Goal: Task Accomplishment & Management: Manage account settings

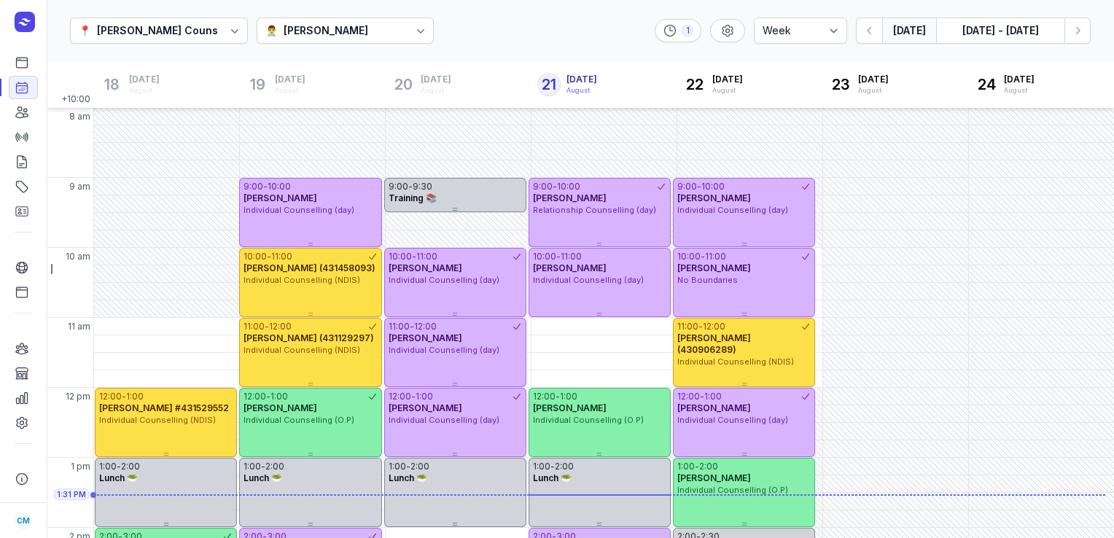
select select "week"
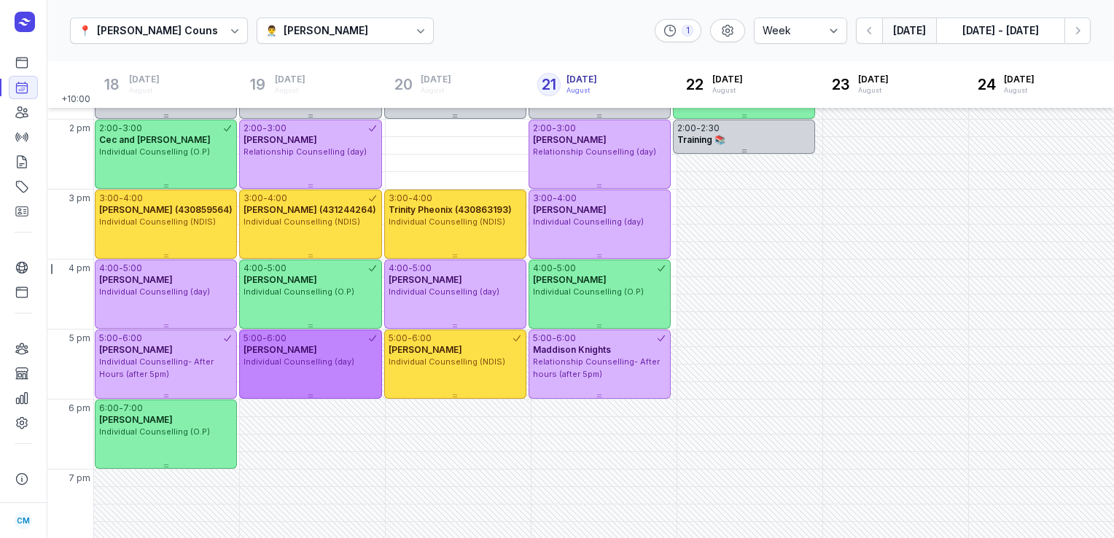
click at [300, 388] on div "5:00 - 6:00 [PERSON_NAME] Individual Counselling (day)" at bounding box center [310, 363] width 142 height 69
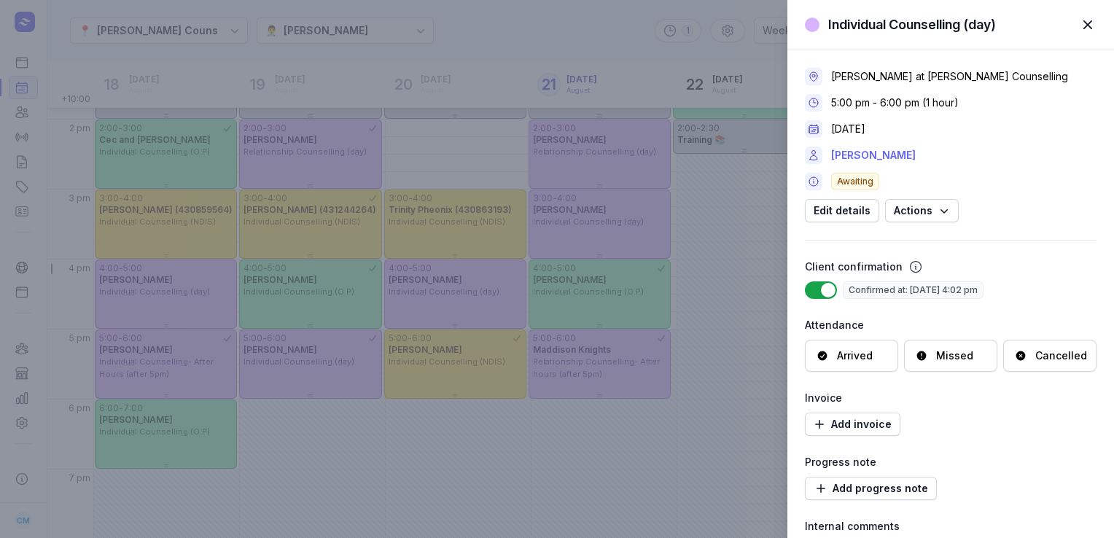
click at [885, 147] on link "[PERSON_NAME]" at bounding box center [873, 155] width 85 height 17
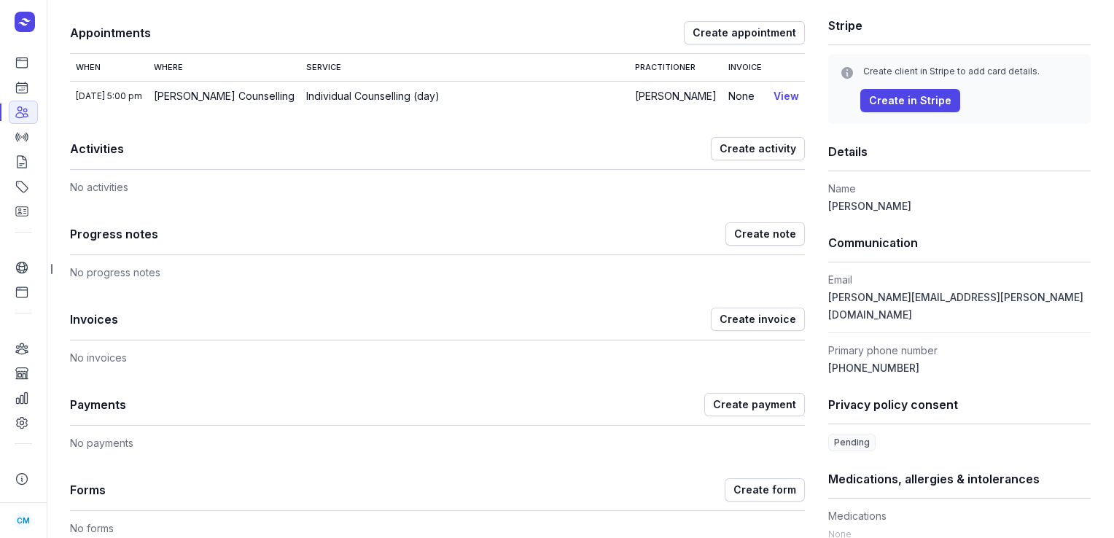
scroll to position [204, 0]
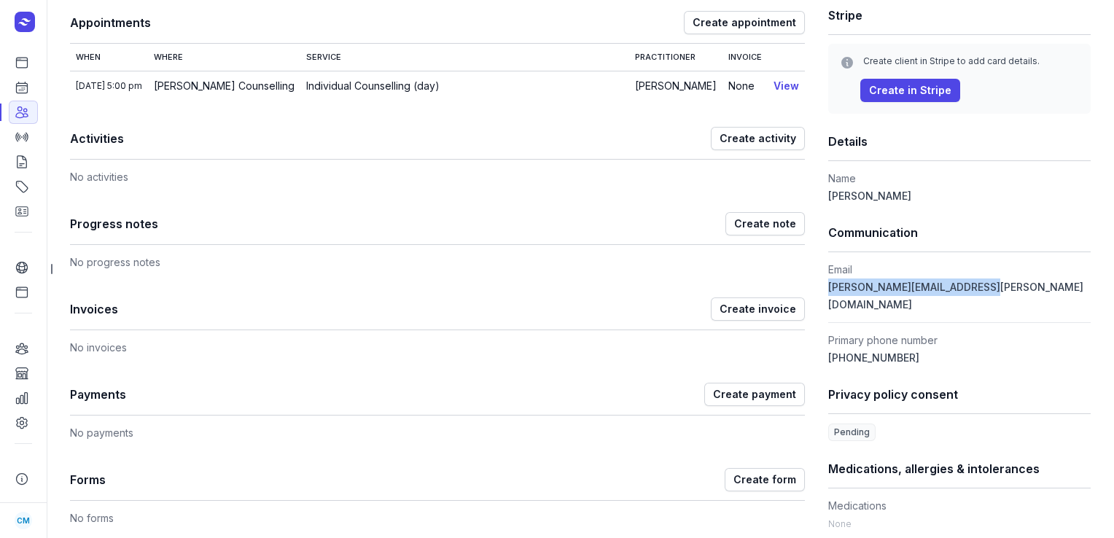
drag, startPoint x: 980, startPoint y: 284, endPoint x: 819, endPoint y: 293, distance: 161.4
click at [819, 293] on div "Notes Edit No notes. Appointments Create appointment When Where Service Practit…" at bounding box center [580, 344] width 1020 height 885
copy span "[PERSON_NAME][EMAIL_ADDRESS][PERSON_NAME][DOMAIN_NAME]"
click at [15, 93] on icon at bounding box center [22, 87] width 15 height 15
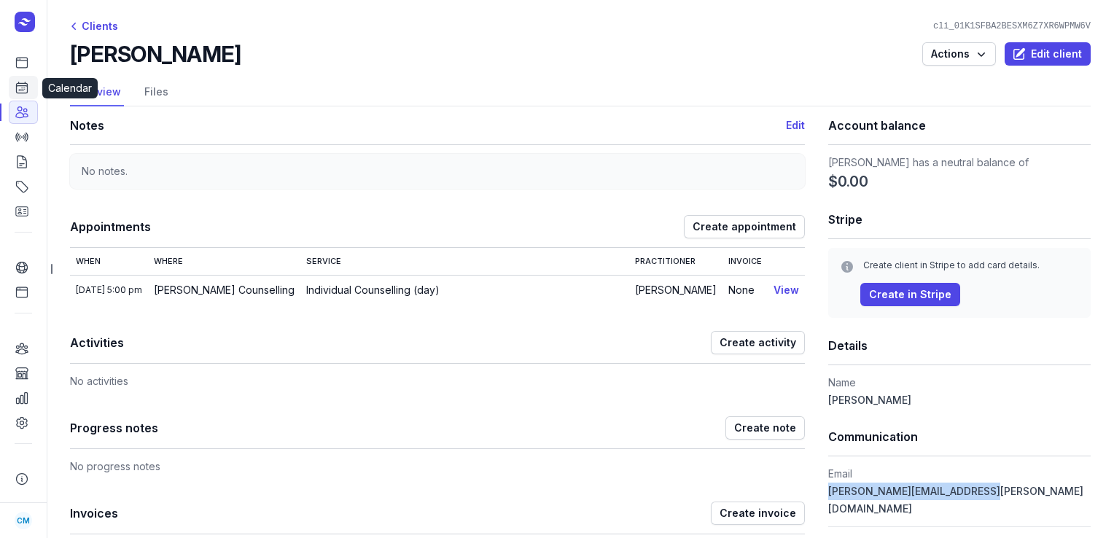
select select "week"
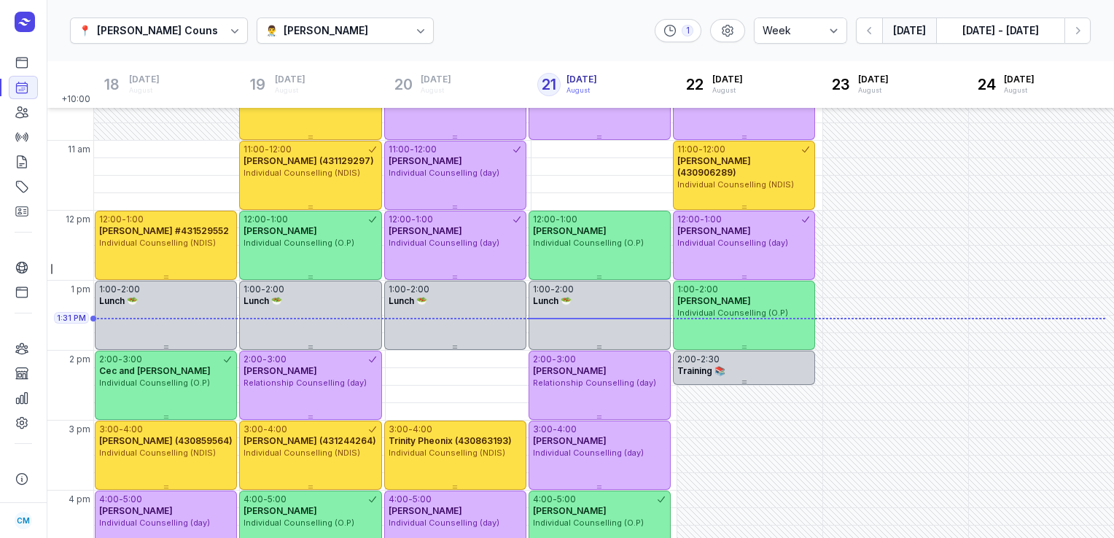
scroll to position [204, 0]
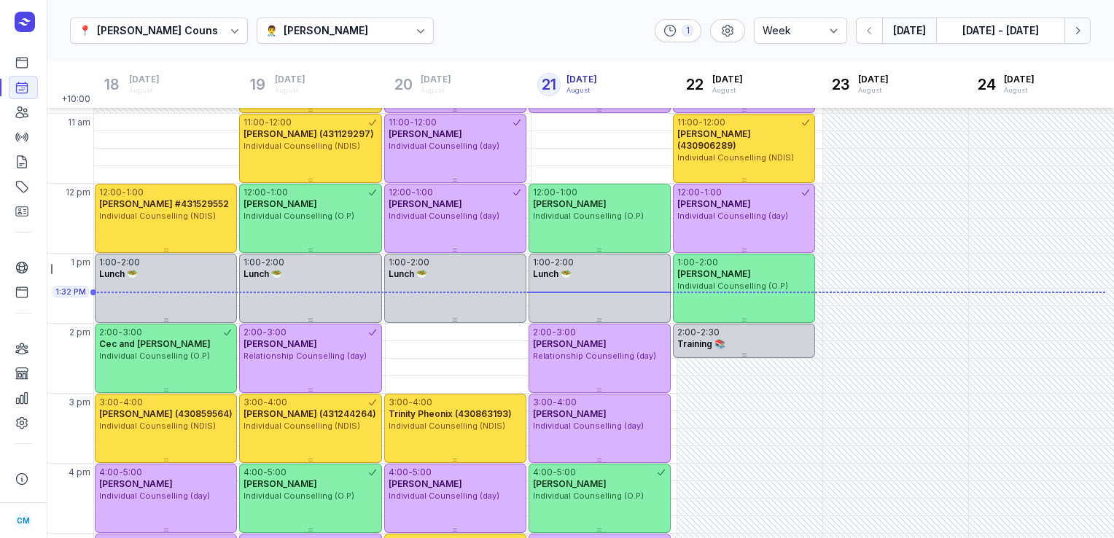
click at [1077, 31] on icon "button" at bounding box center [1077, 30] width 15 height 15
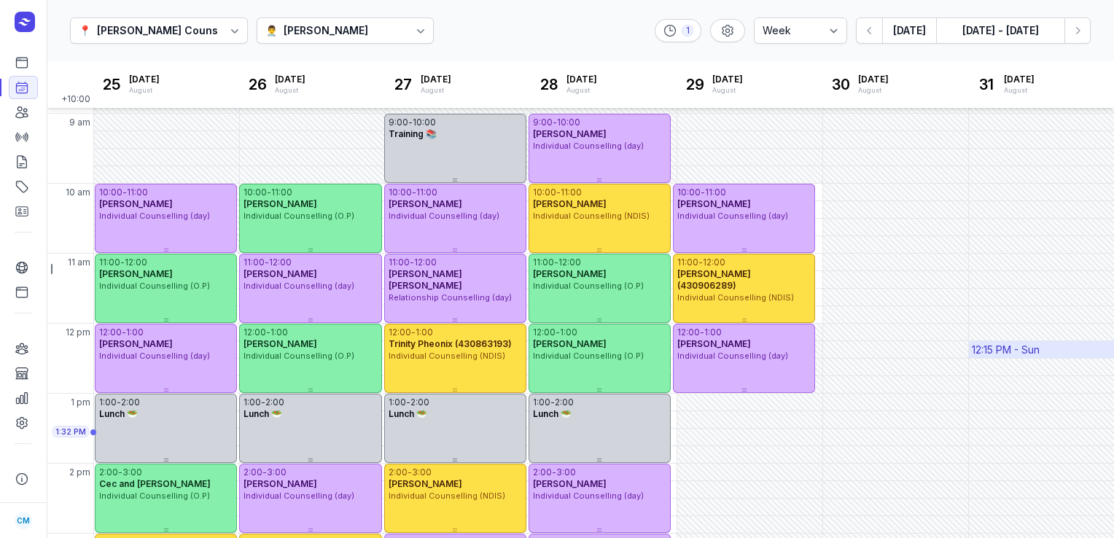
scroll to position [63, 0]
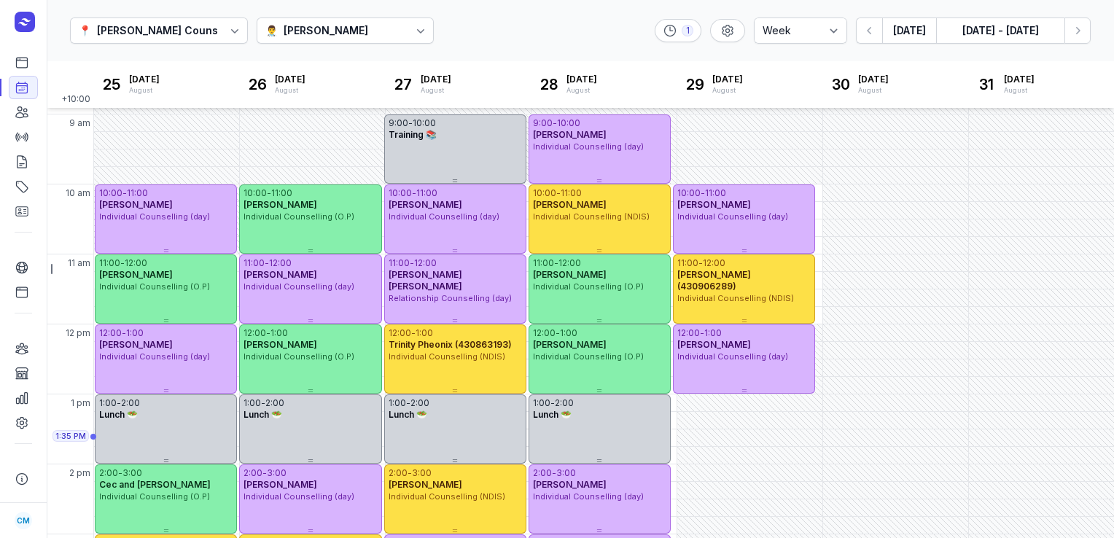
click at [388, 25] on div "👨‍⚕️ [PERSON_NAME]" at bounding box center [346, 30] width 178 height 26
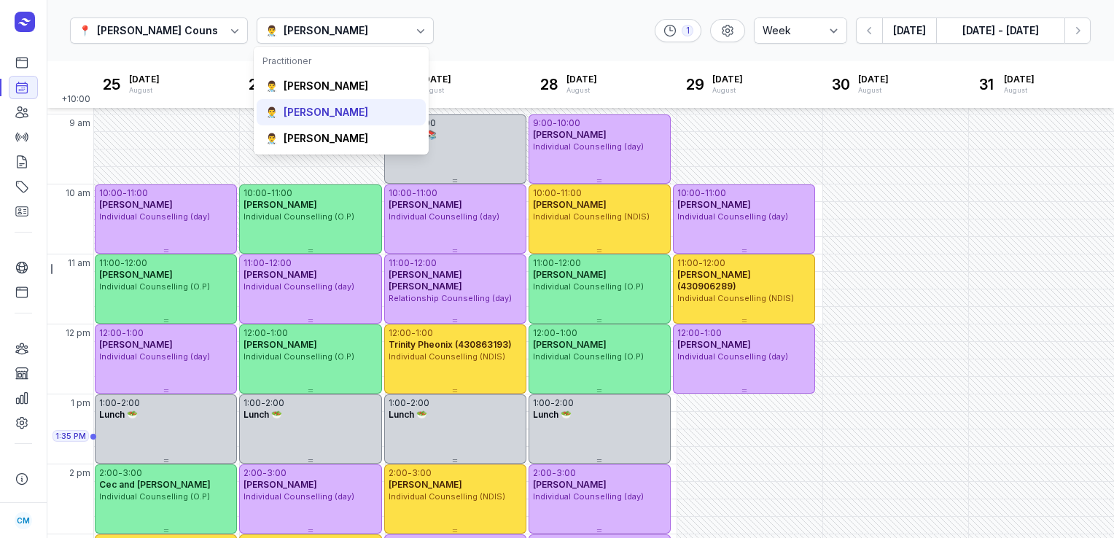
click at [326, 118] on div "[PERSON_NAME]" at bounding box center [326, 112] width 85 height 15
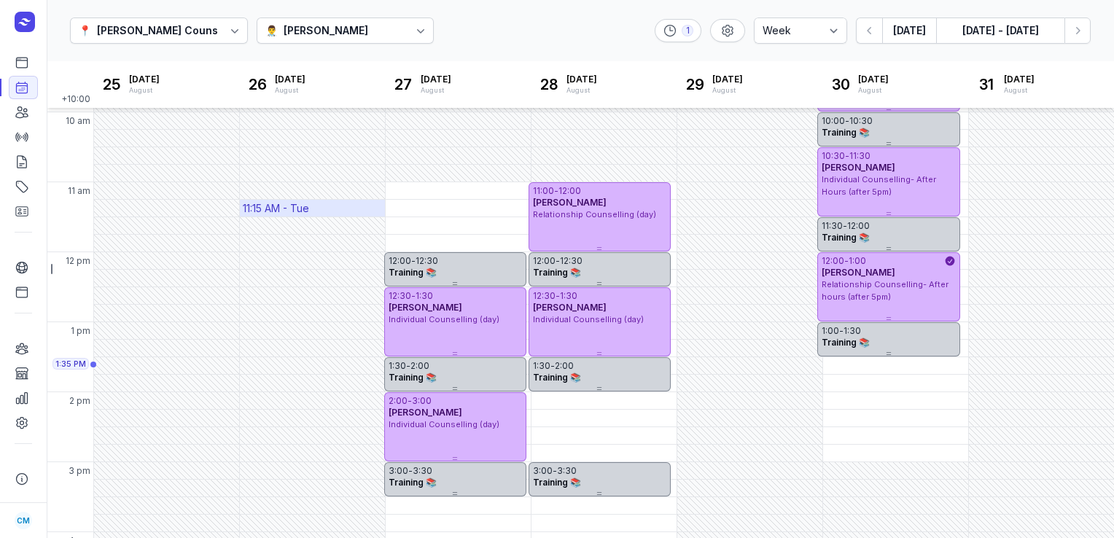
scroll to position [159, 0]
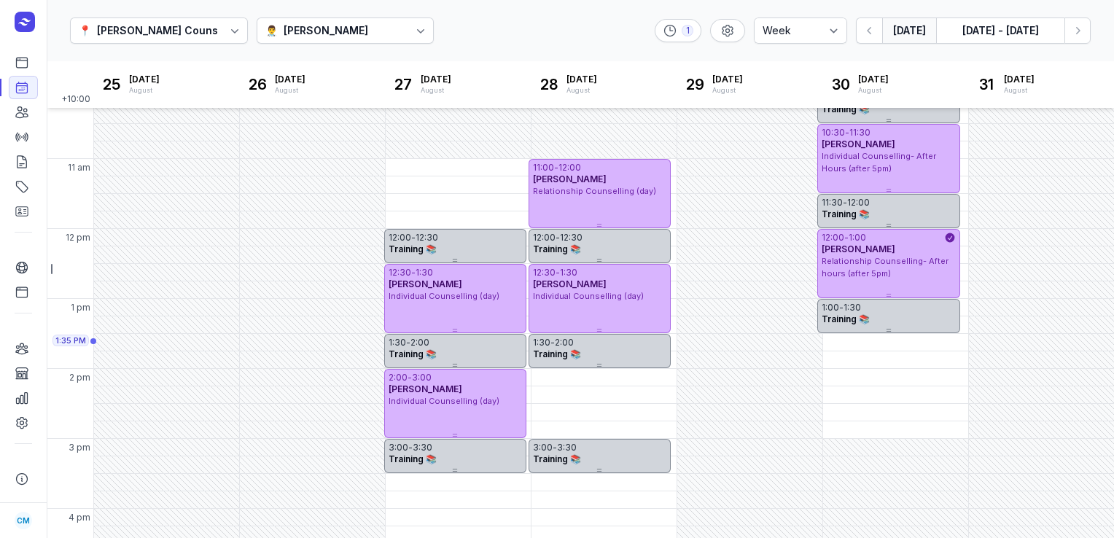
click at [905, 34] on button "[DATE]" at bounding box center [909, 30] width 54 height 26
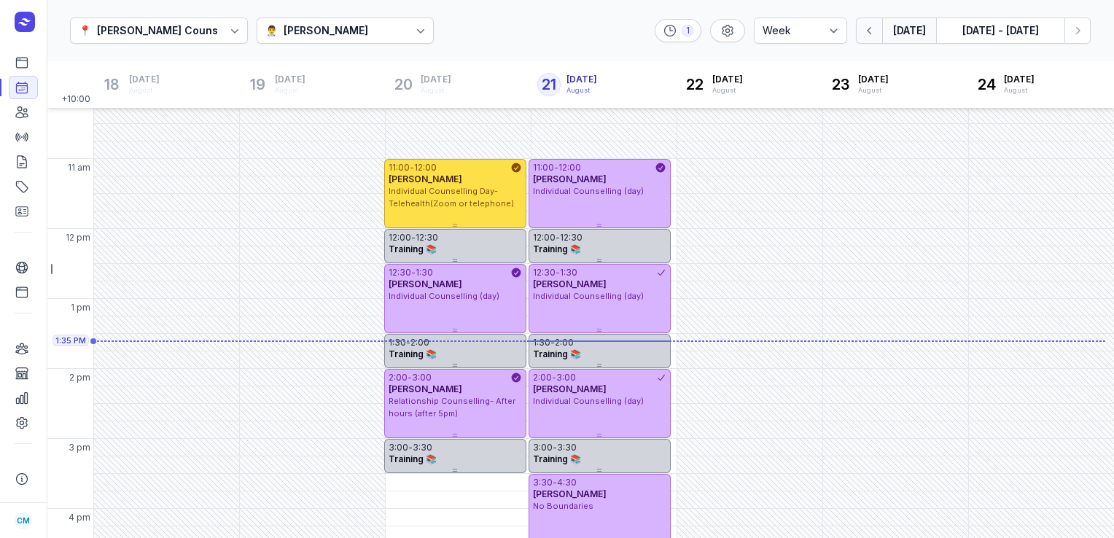
click at [864, 36] on icon "button" at bounding box center [869, 30] width 15 height 15
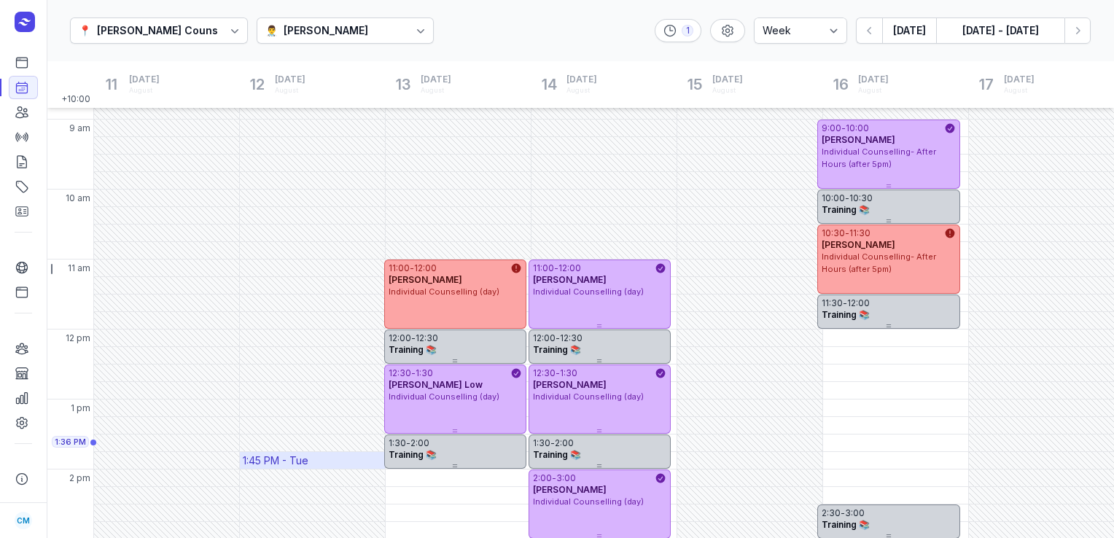
scroll to position [57, 0]
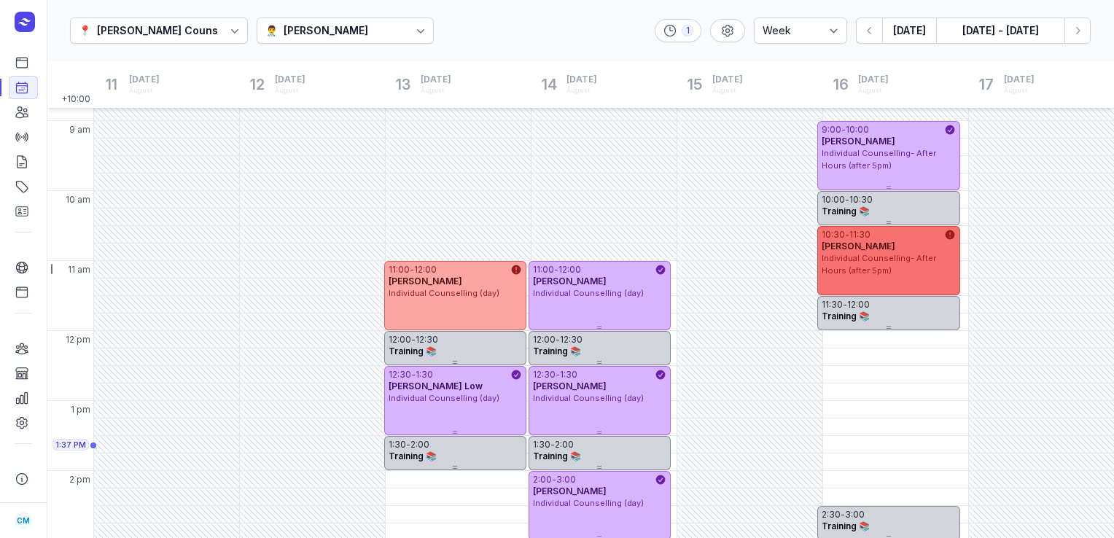
click at [904, 257] on span "Individual Counselling- After Hours (after 5pm)" at bounding box center [878, 264] width 114 height 23
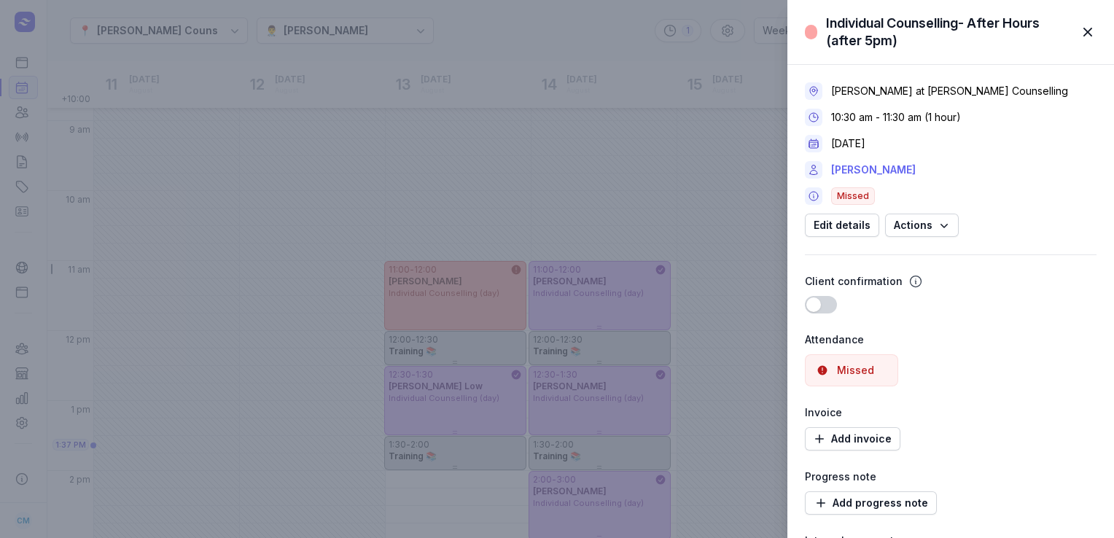
click at [863, 171] on link "[PERSON_NAME]" at bounding box center [873, 169] width 85 height 17
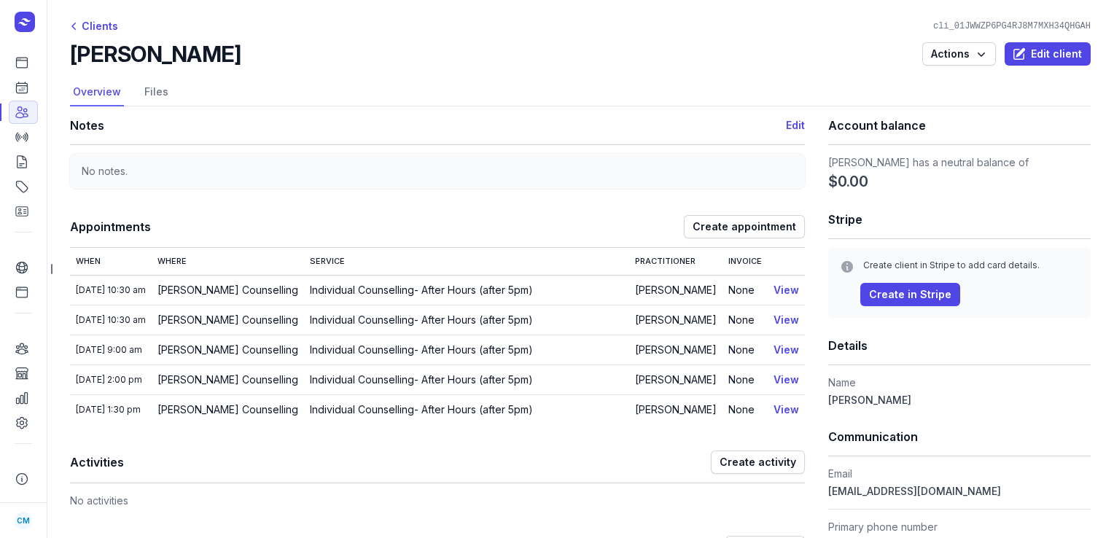
scroll to position [243, 0]
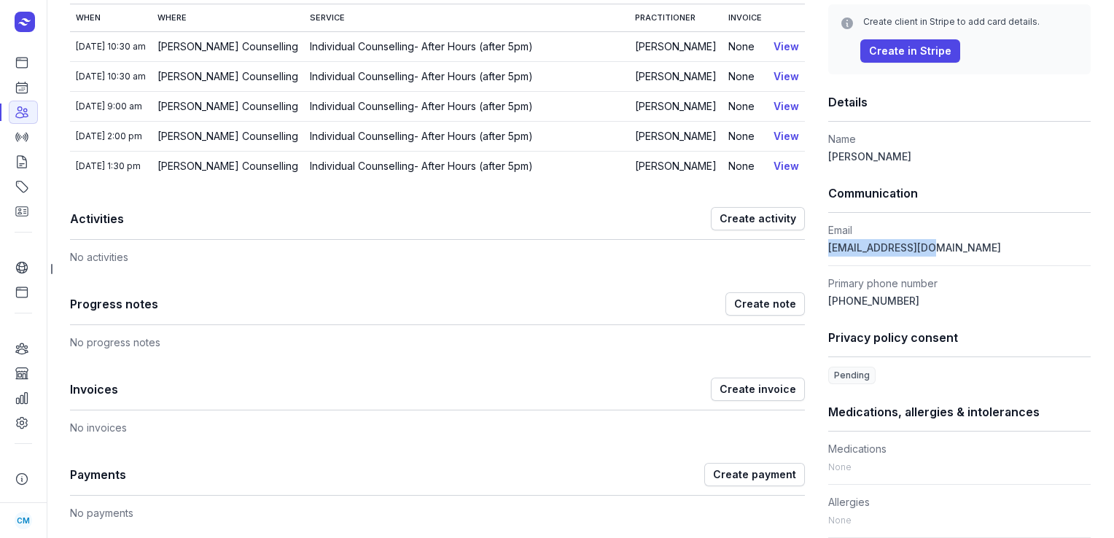
drag, startPoint x: 924, startPoint y: 246, endPoint x: 816, endPoint y: 249, distance: 107.9
click at [816, 249] on div "Notes Edit No notes. Appointments Create appointment When Where Service Practit…" at bounding box center [580, 395] width 1020 height 1064
copy span "[EMAIL_ADDRESS][DOMAIN_NAME]"
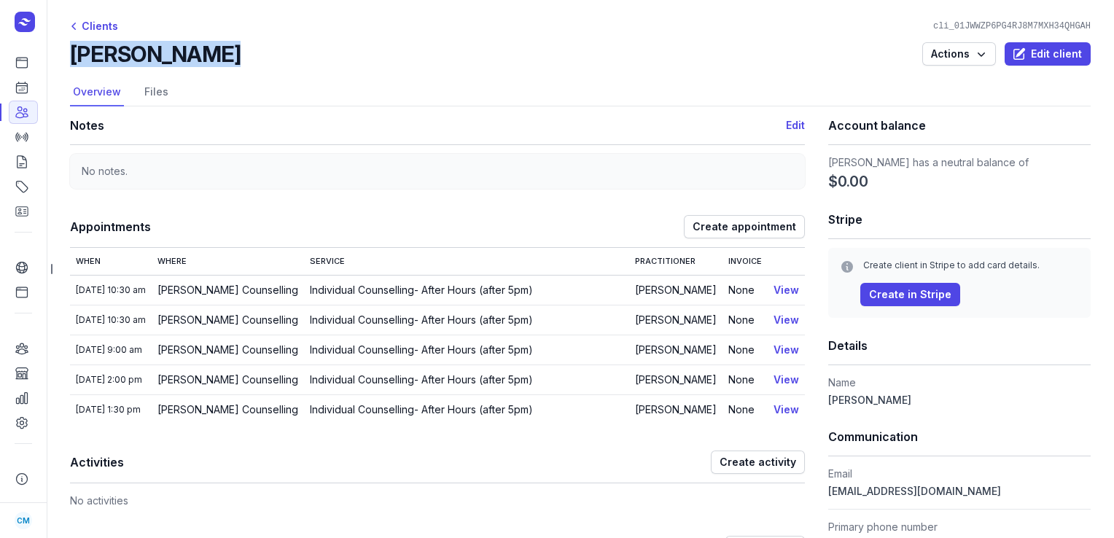
drag, startPoint x: 207, startPoint y: 54, endPoint x: 71, endPoint y: 55, distance: 136.3
click at [71, 55] on div "[PERSON_NAME] Actions Edit client" at bounding box center [580, 54] width 1020 height 26
copy h2 "[PERSON_NAME]"
click at [20, 69] on icon at bounding box center [22, 62] width 15 height 15
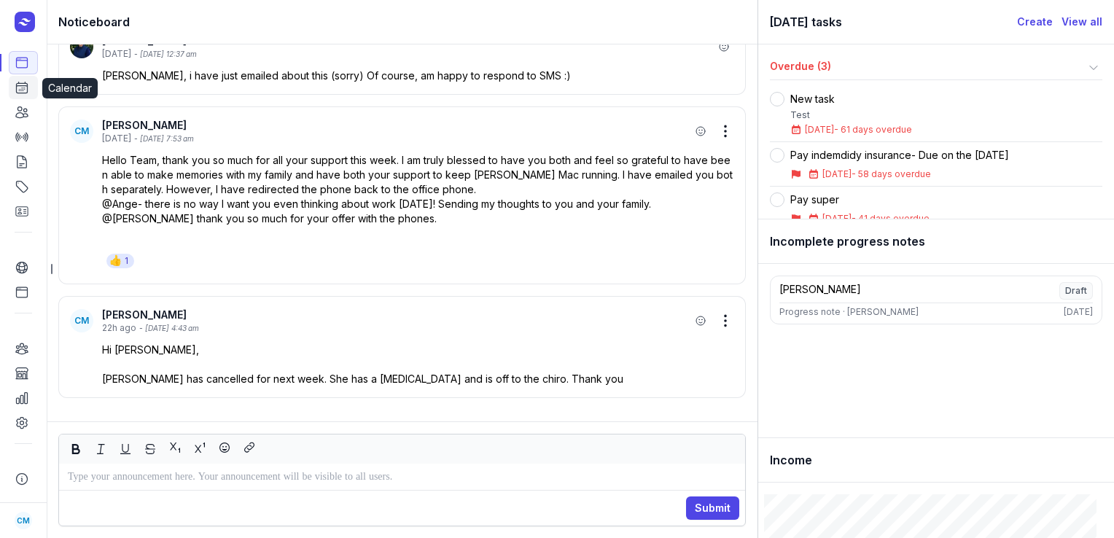
click at [21, 89] on icon at bounding box center [22, 87] width 15 height 15
select select "week"
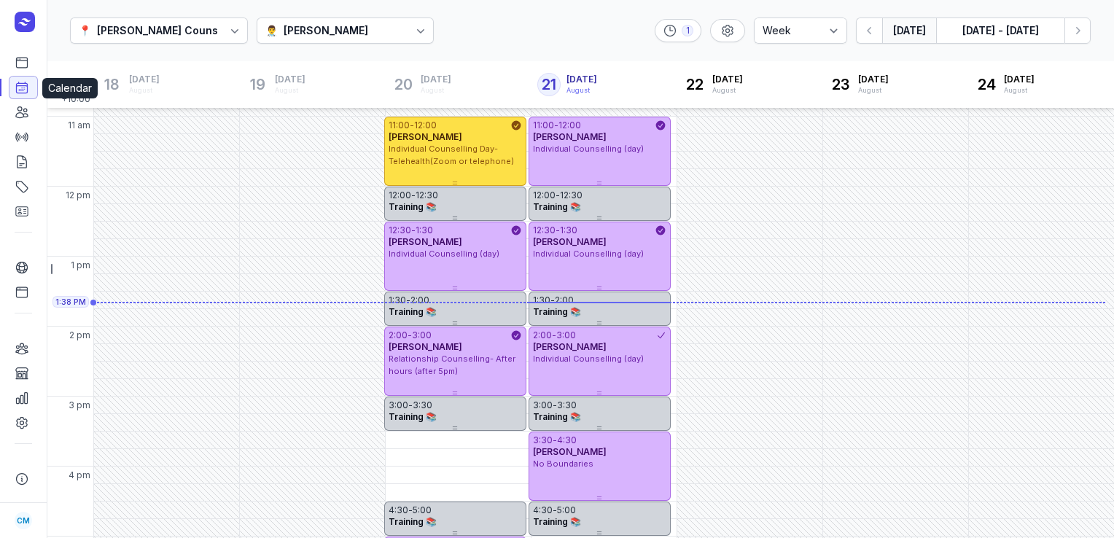
scroll to position [212, 0]
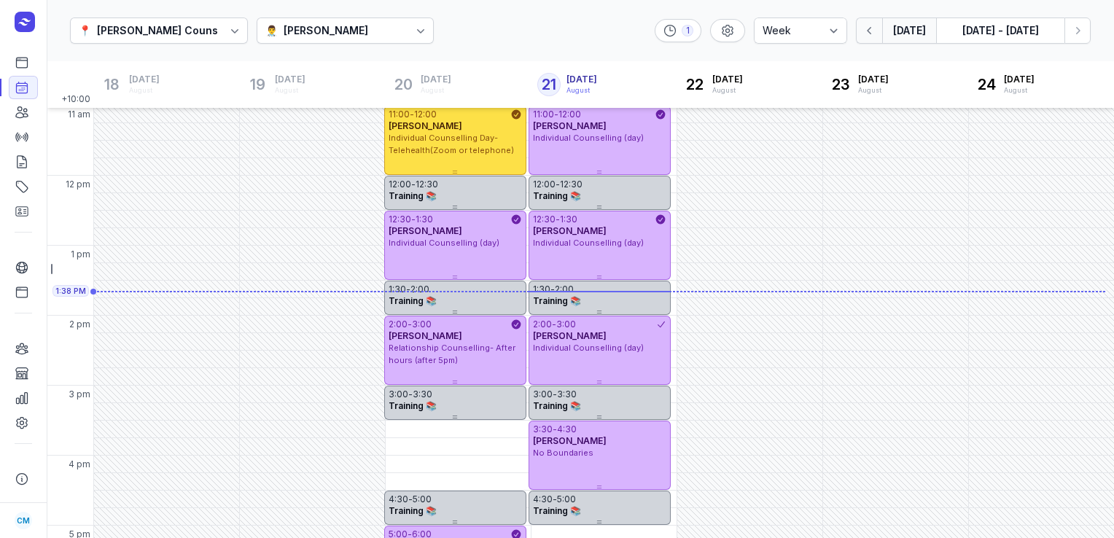
click at [869, 30] on icon "button" at bounding box center [869, 30] width 15 height 15
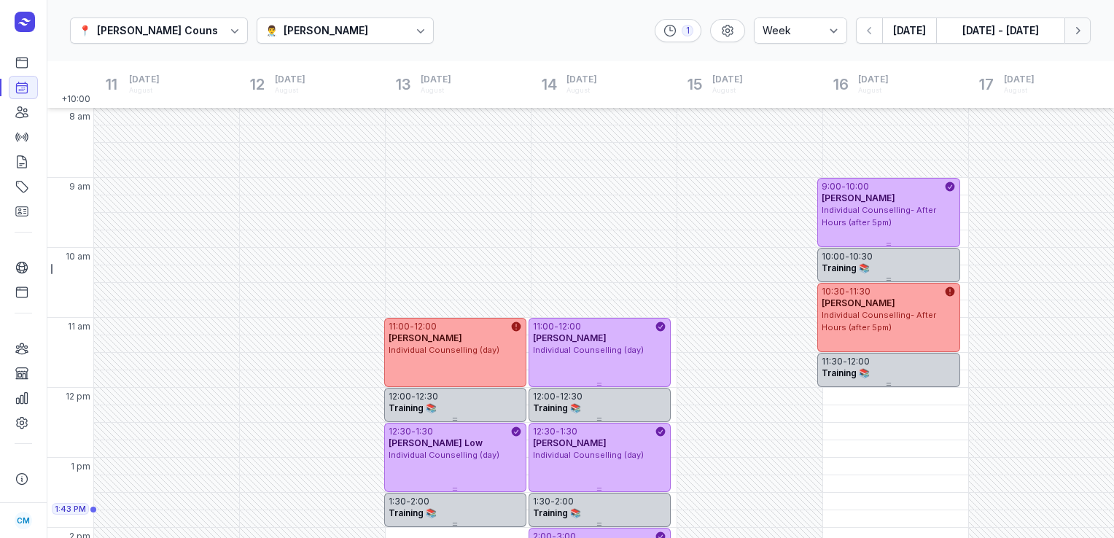
click at [1074, 35] on icon "button" at bounding box center [1077, 30] width 15 height 15
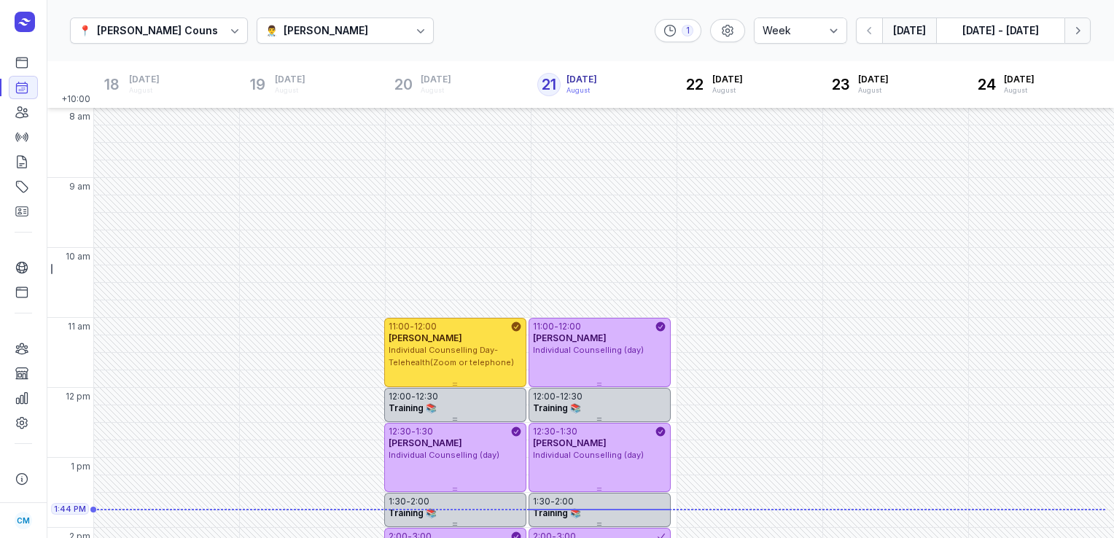
click at [1074, 35] on icon "button" at bounding box center [1077, 30] width 15 height 15
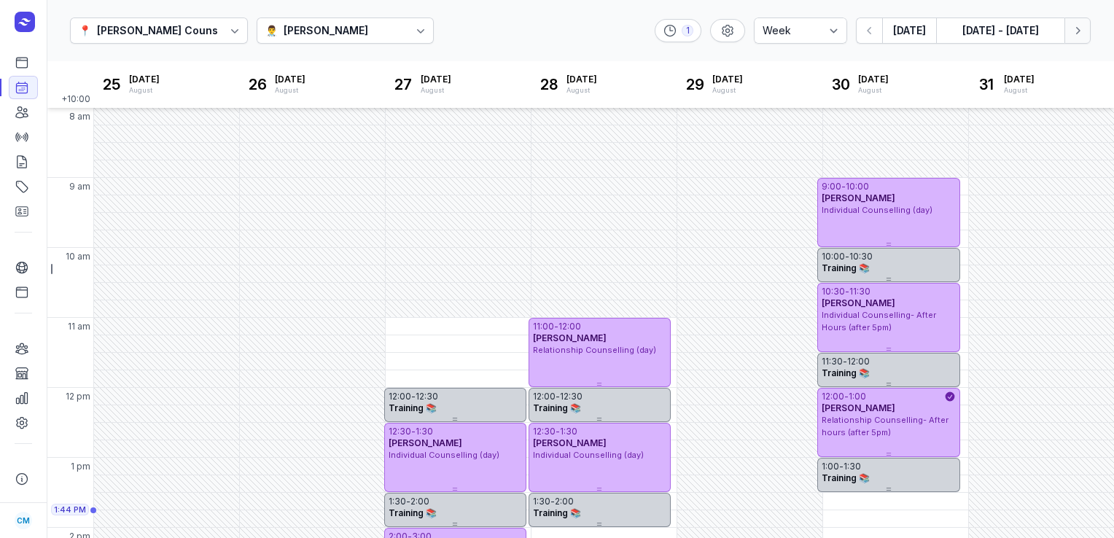
click at [1074, 35] on icon "button" at bounding box center [1077, 30] width 15 height 15
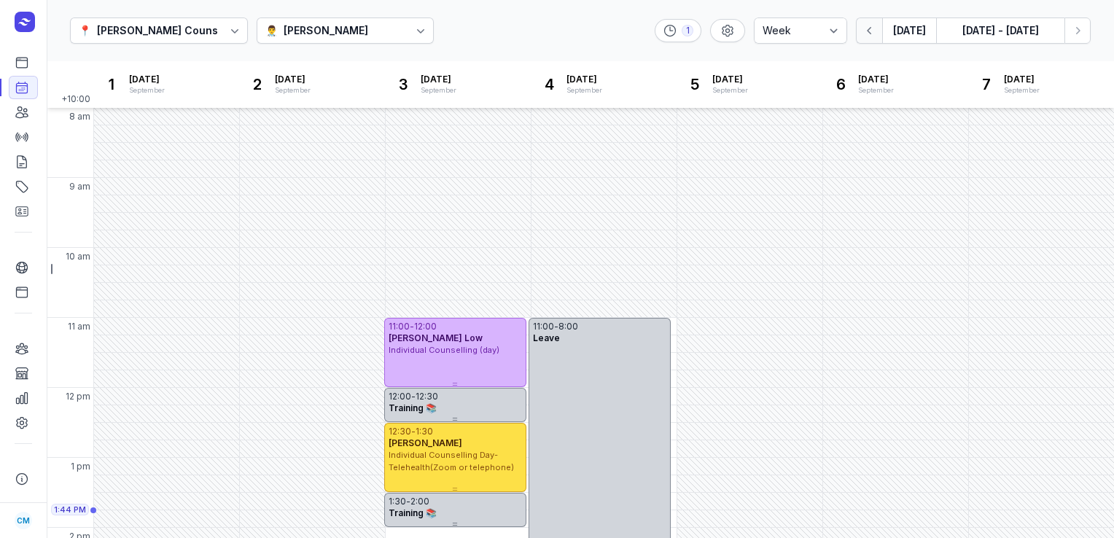
click at [865, 37] on icon "button" at bounding box center [869, 30] width 15 height 15
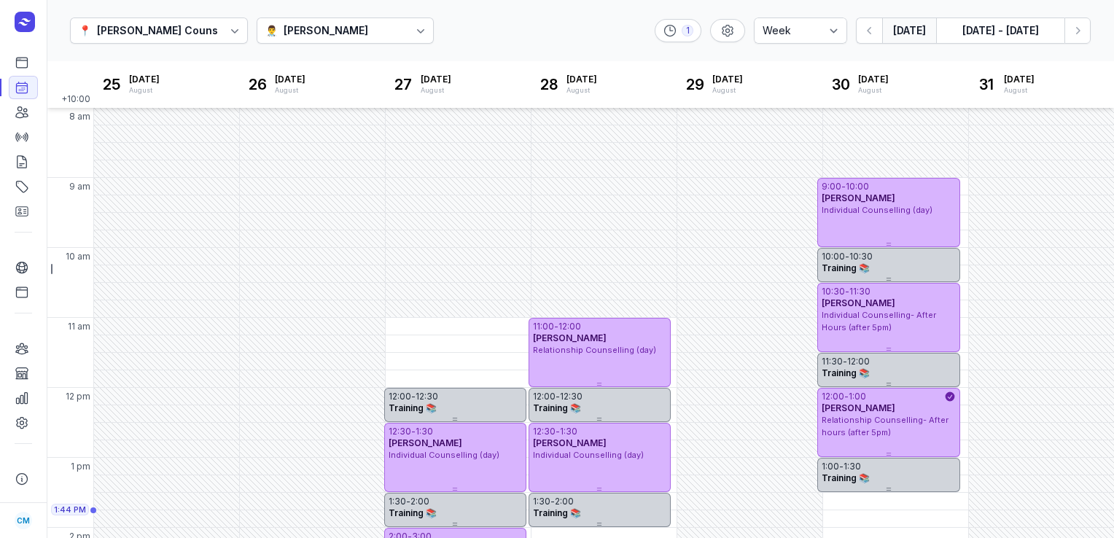
click at [913, 31] on button "[DATE]" at bounding box center [909, 30] width 54 height 26
